Goal: Obtain resource: Download file/media

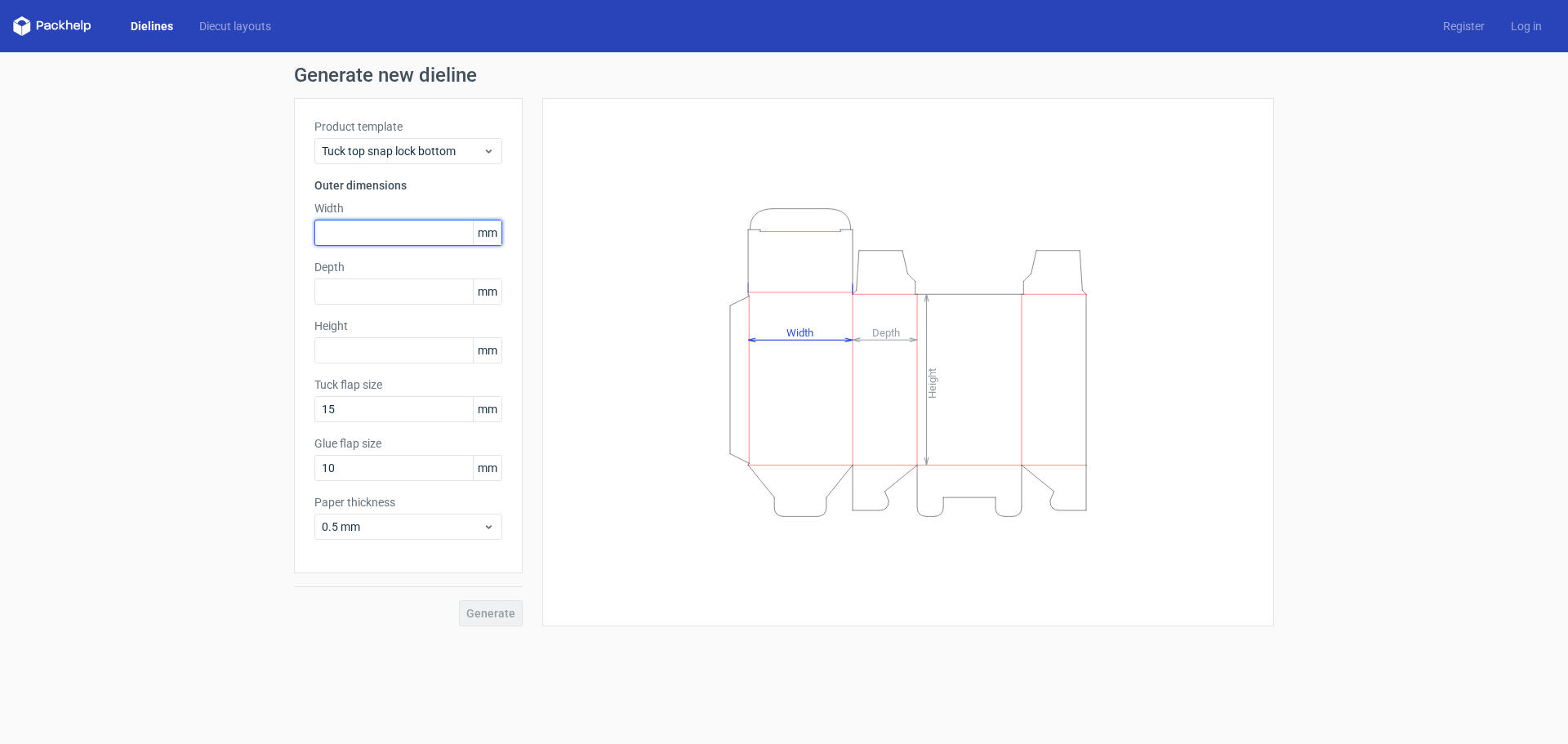
click at [388, 237] on input "text" at bounding box center [408, 232] width 188 height 26
type input "120"
type input "50"
type input "121"
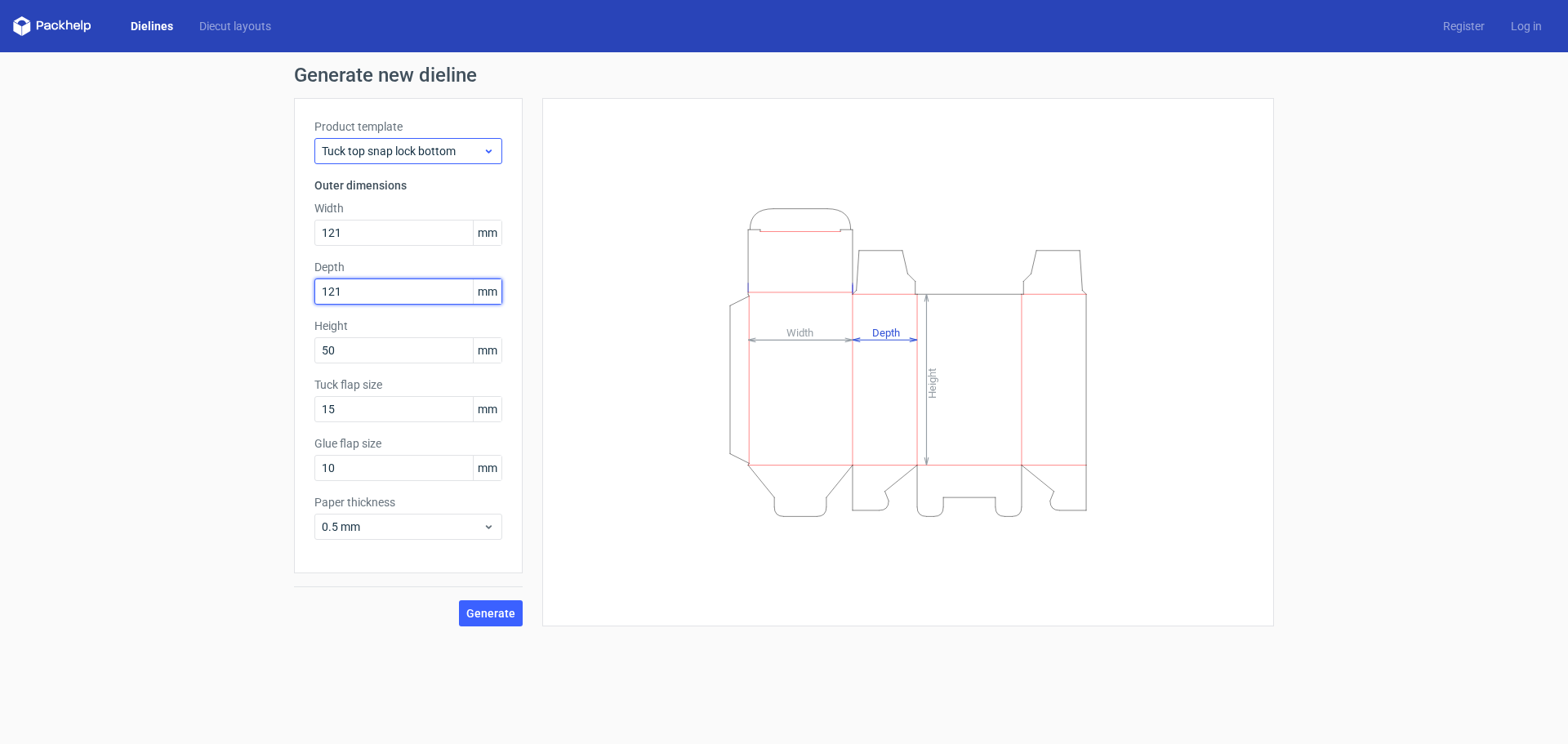
type input "121"
click at [426, 152] on span "Tuck top snap lock bottom" at bounding box center [401, 150] width 161 height 16
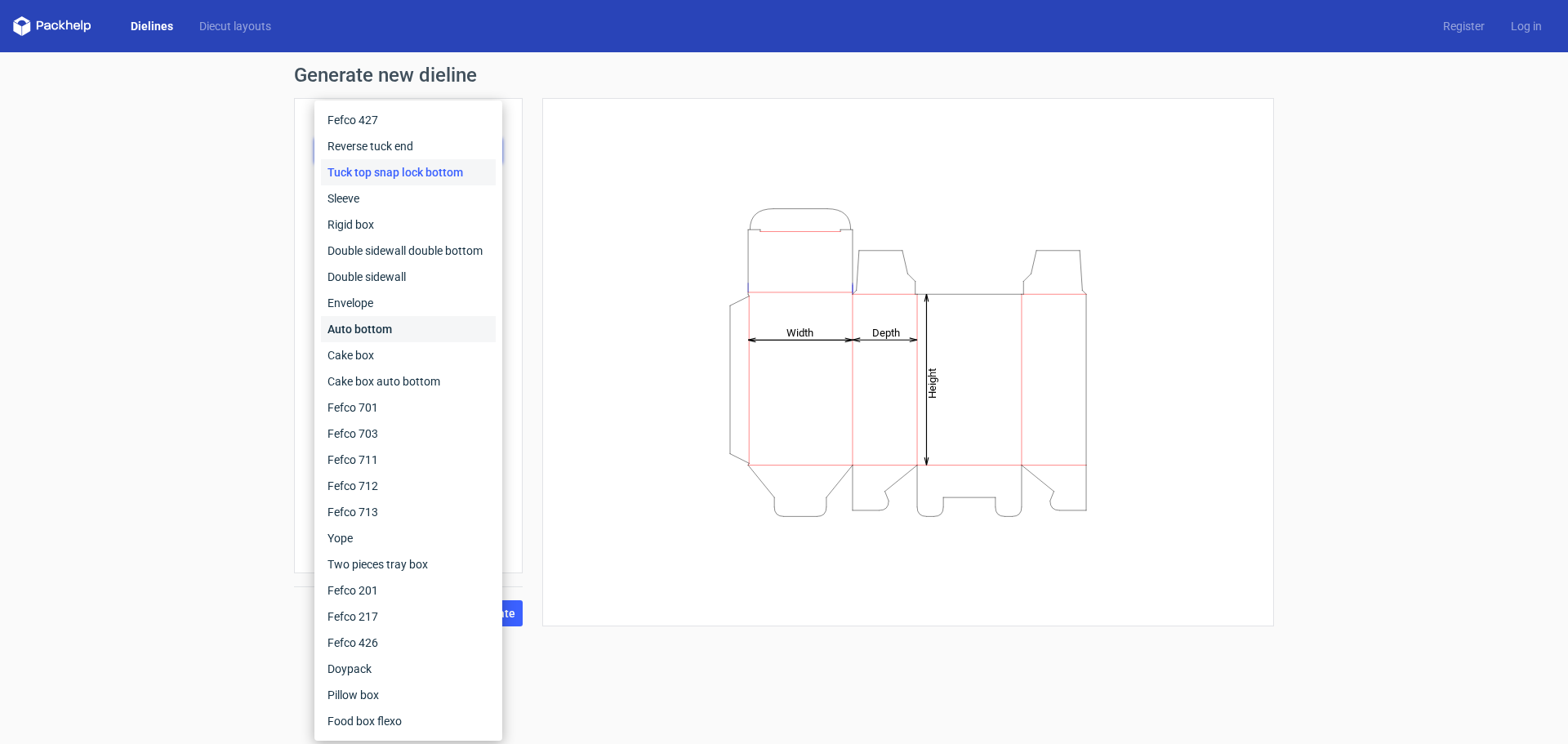
click at [403, 318] on div "Auto bottom" at bounding box center [408, 329] width 175 height 26
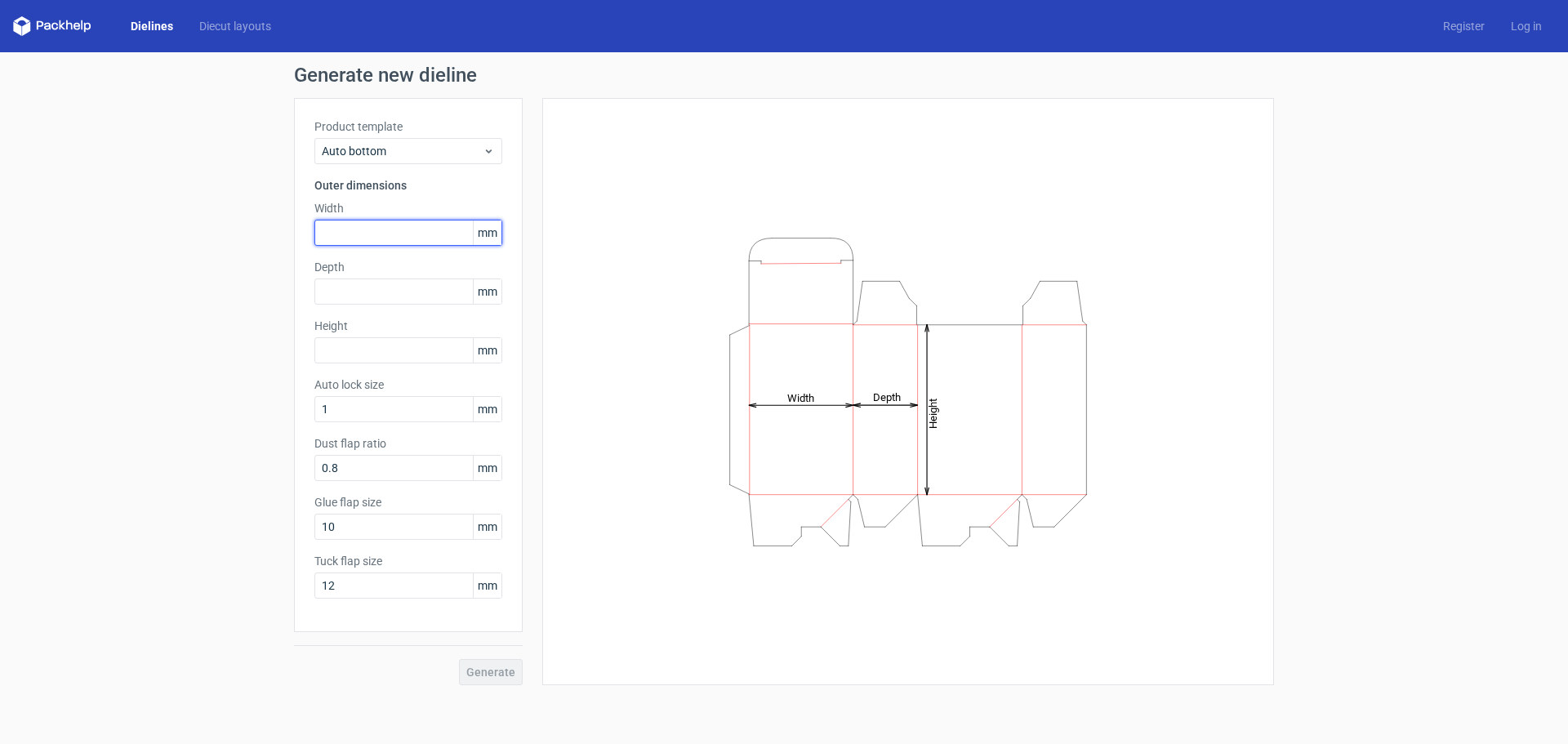
click at [388, 229] on input "text" at bounding box center [408, 232] width 188 height 26
type input "121"
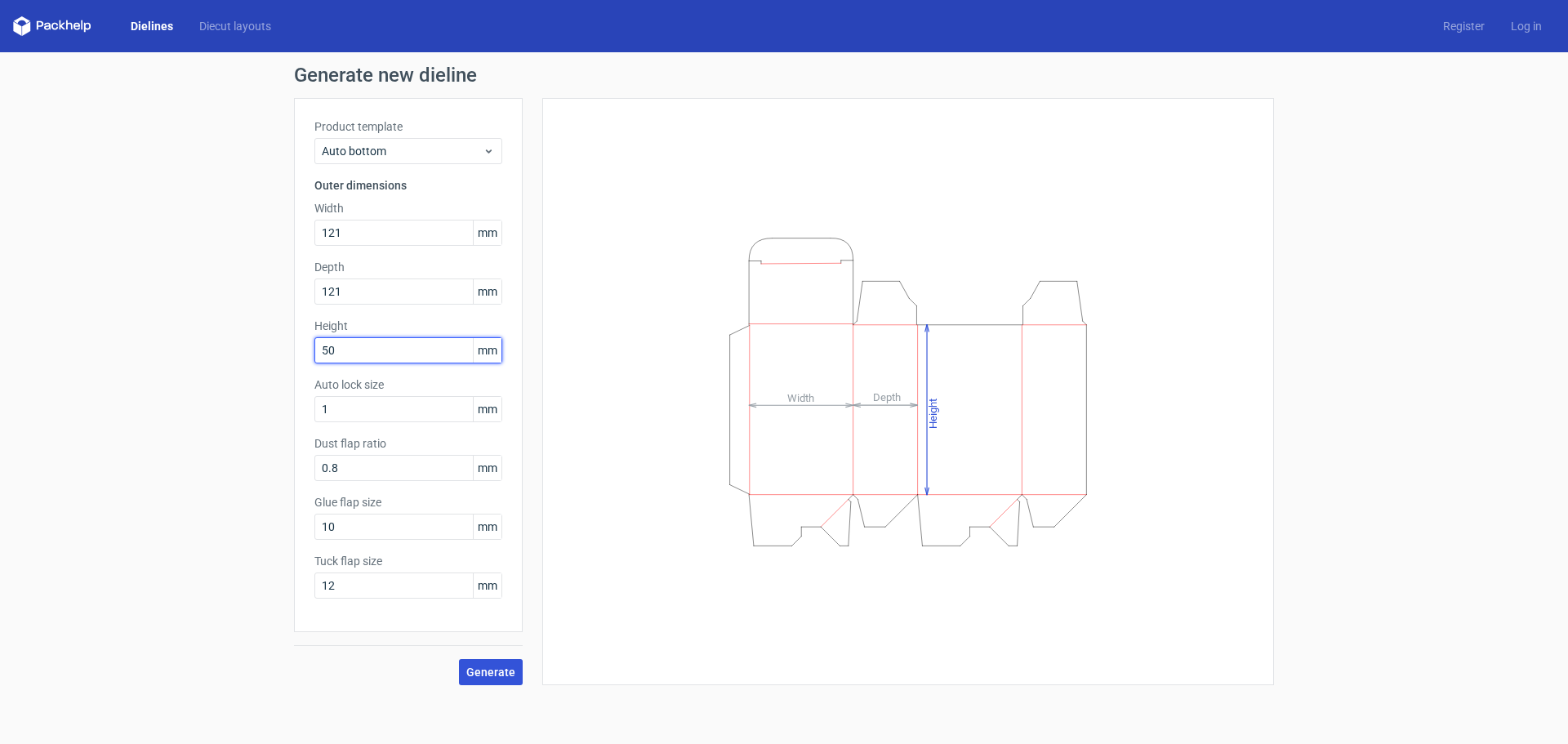
type input "50"
click at [472, 669] on span "Generate" at bounding box center [491, 672] width 49 height 12
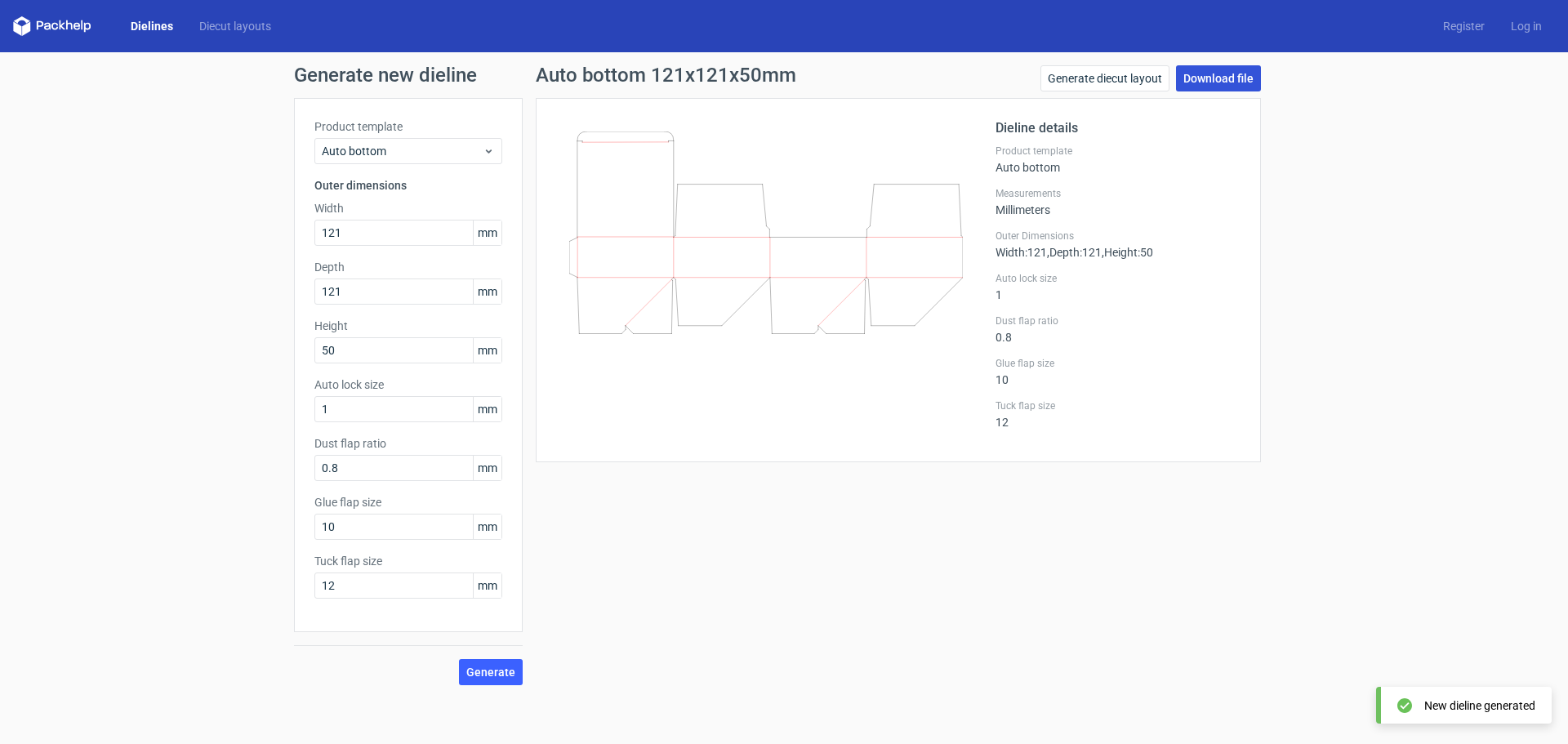
click at [1203, 78] on link "Download file" at bounding box center [1218, 78] width 85 height 26
